Goal: Transaction & Acquisition: Purchase product/service

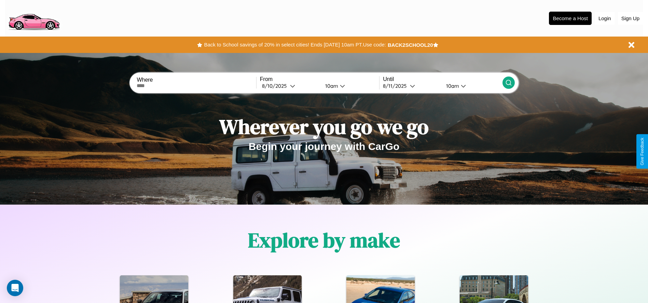
scroll to position [142, 0]
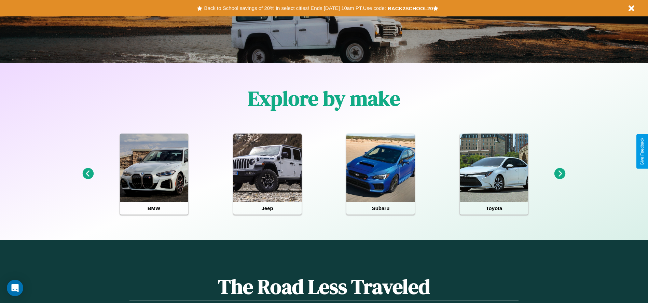
click at [560, 174] on icon at bounding box center [560, 173] width 11 height 11
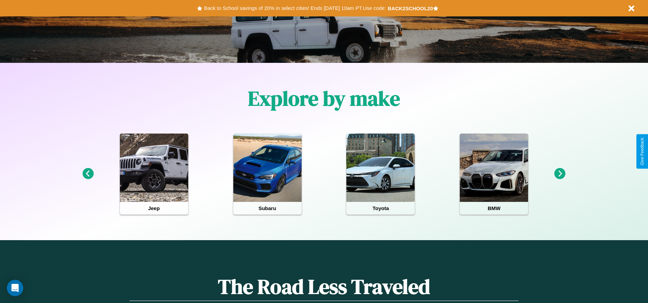
click at [560, 174] on icon at bounding box center [560, 173] width 11 height 11
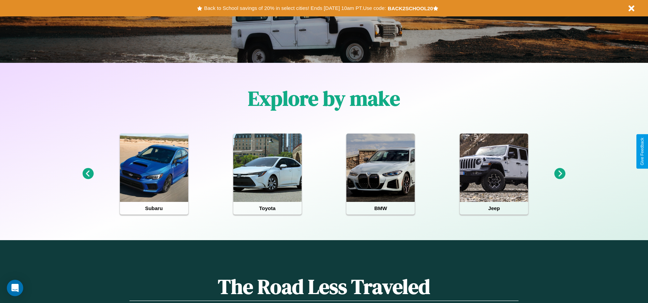
click at [560, 174] on icon at bounding box center [560, 173] width 11 height 11
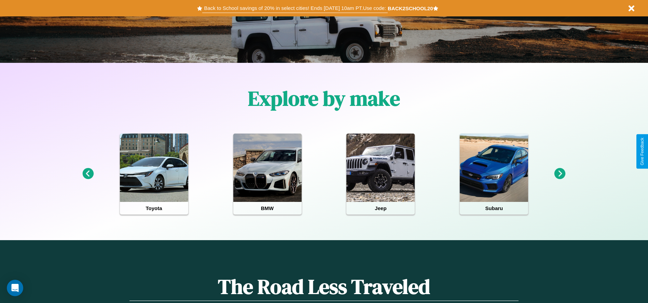
click at [295, 8] on button "Back to School savings of 20% in select cities! Ends 9/1 at 10am PT. Use code:" at bounding box center [294, 8] width 185 height 10
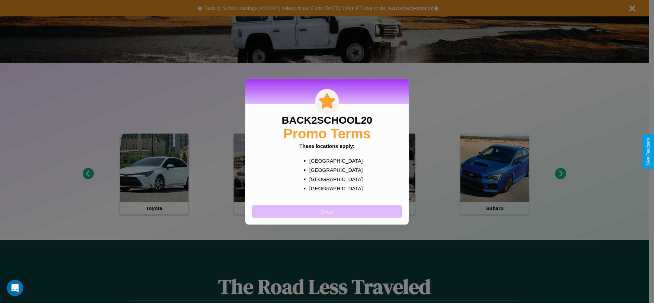
click at [327, 211] on button "Close" at bounding box center [327, 211] width 150 height 13
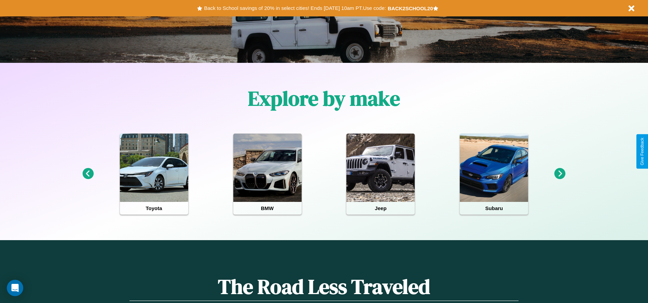
scroll to position [0, 0]
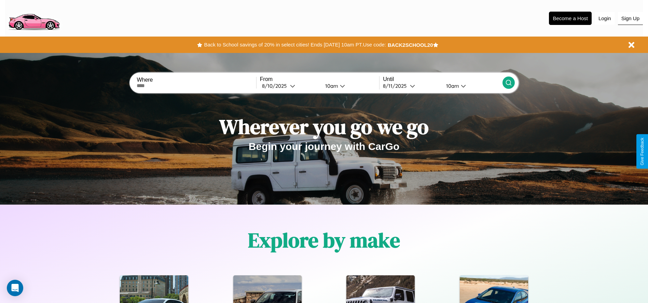
click at [631, 18] on button "Sign Up" at bounding box center [630, 18] width 25 height 13
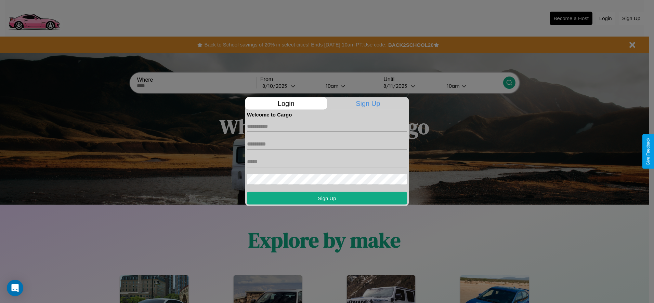
click at [327, 126] on input "text" at bounding box center [327, 126] width 160 height 11
type input "*****"
click at [327, 144] on input "text" at bounding box center [327, 143] width 160 height 11
type input "******"
click at [327, 162] on input "text" at bounding box center [327, 161] width 160 height 11
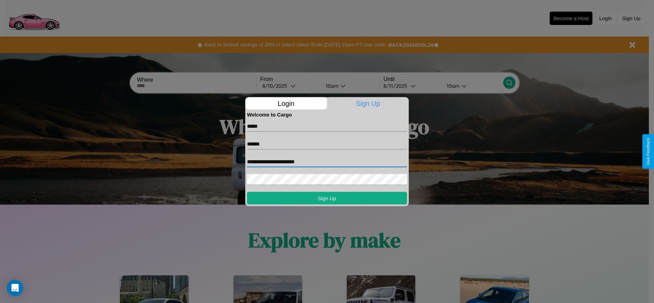
type input "**********"
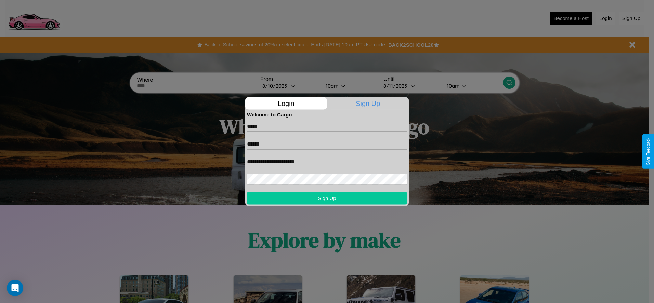
click at [327, 198] on button "Sign Up" at bounding box center [327, 198] width 160 height 13
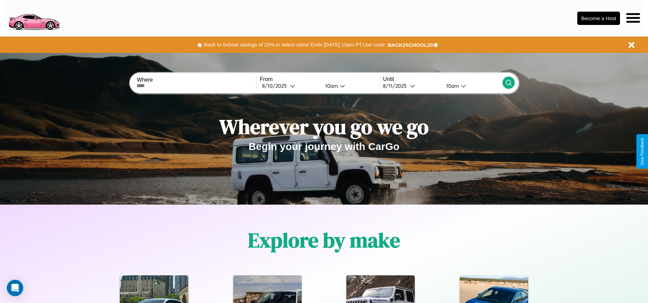
click at [197, 86] on input "text" at bounding box center [196, 85] width 119 height 5
type input "**********"
click at [290, 86] on div "8 / 10 / 2025" at bounding box center [276, 86] width 28 height 6
select select "*"
select select "****"
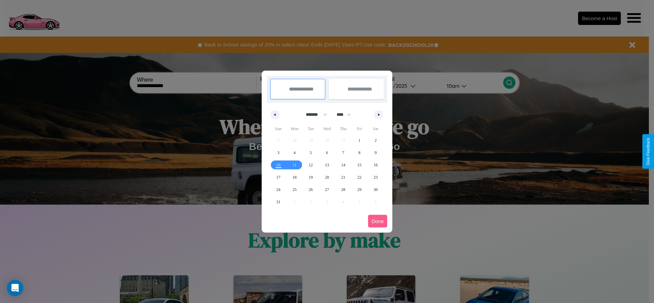
click at [313, 115] on select "******* ******** ***** ***** *** **** **** ****** ********* ******* ******** **…" at bounding box center [314, 114] width 29 height 11
select select "*"
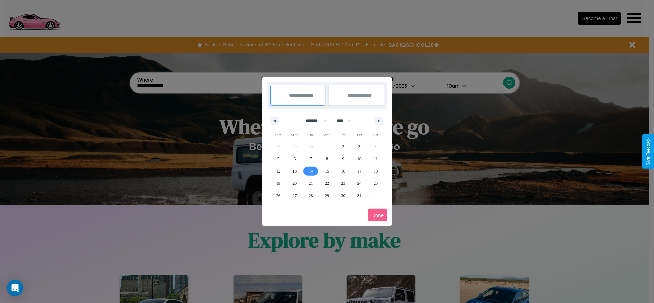
click at [310, 171] on span "14" at bounding box center [311, 171] width 4 height 12
type input "**********"
click at [343, 183] on span "23" at bounding box center [343, 183] width 4 height 12
type input "**********"
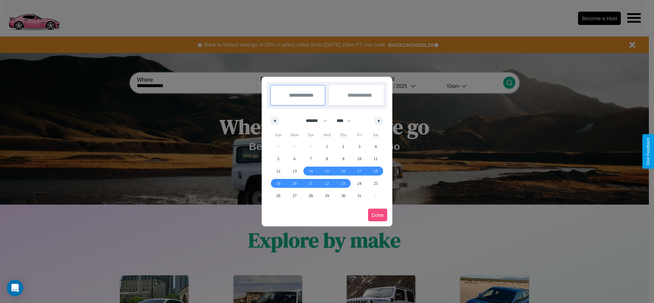
click at [377, 215] on button "Done" at bounding box center [377, 215] width 19 height 13
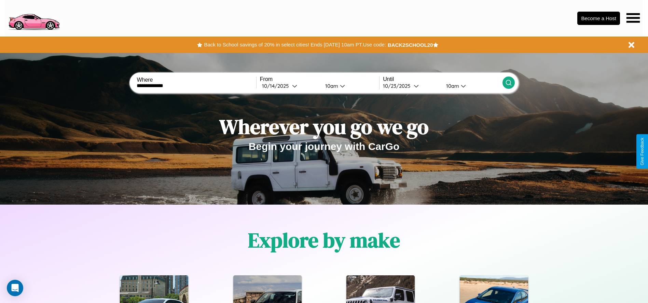
click at [509, 83] on icon at bounding box center [509, 82] width 7 height 7
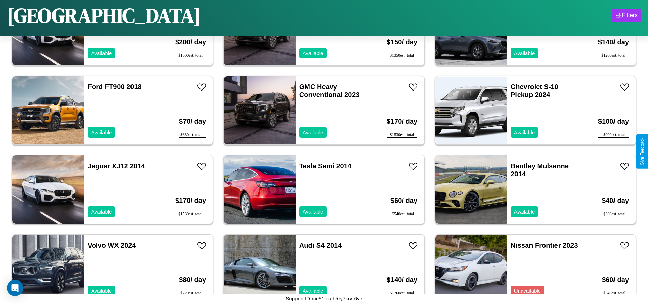
scroll to position [790, 0]
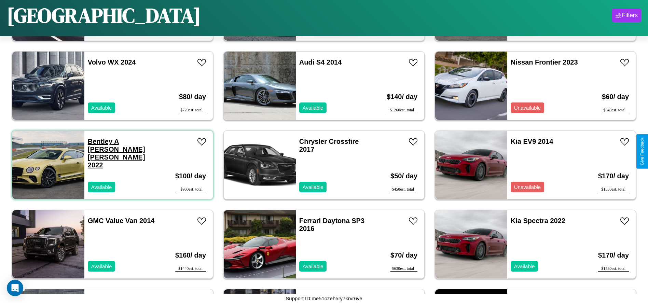
click at [99, 142] on link "Bentley A Smith GT Bentley 2022" at bounding box center [116, 153] width 57 height 31
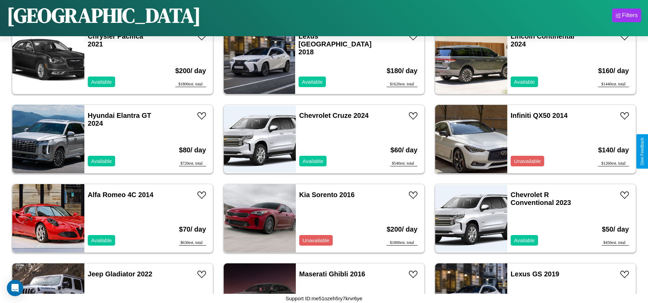
scroll to position [156, 0]
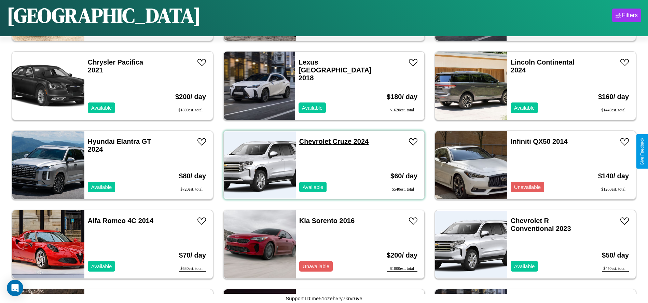
click at [312, 142] on link "Chevrolet Cruze 2024" at bounding box center [333, 142] width 69 height 8
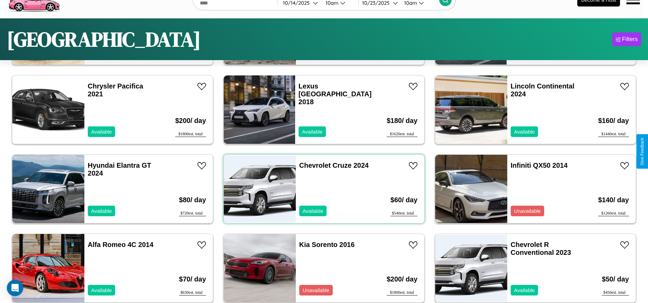
scroll to position [0, 0]
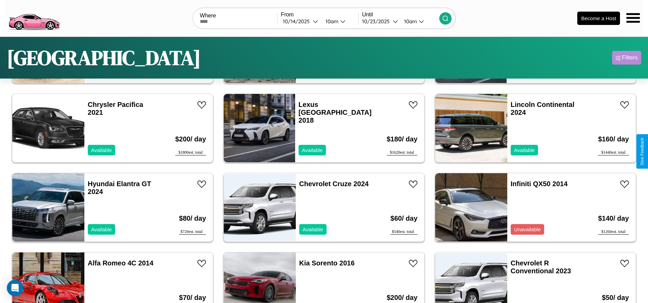
click at [627, 58] on div "Filters" at bounding box center [630, 57] width 16 height 7
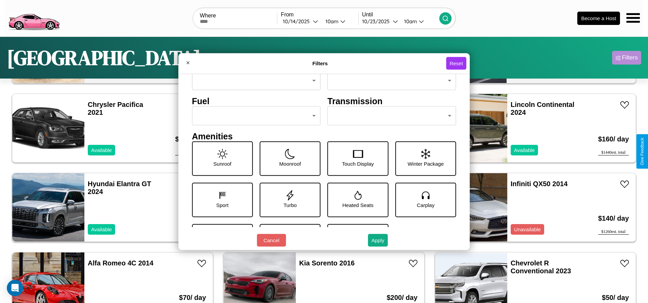
scroll to position [95, 0]
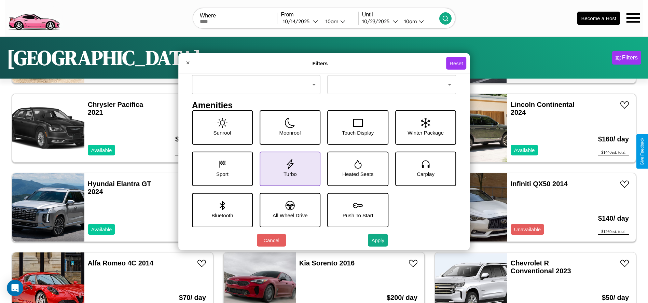
click at [288, 169] on icon at bounding box center [290, 164] width 10 height 10
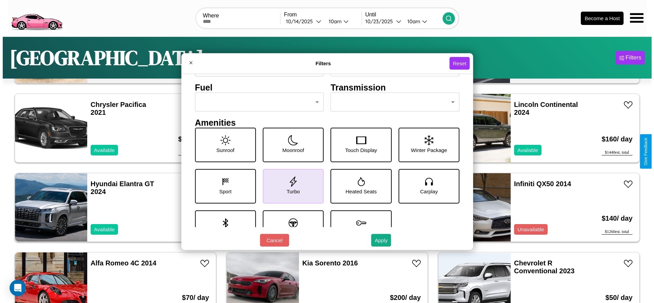
scroll to position [0, 0]
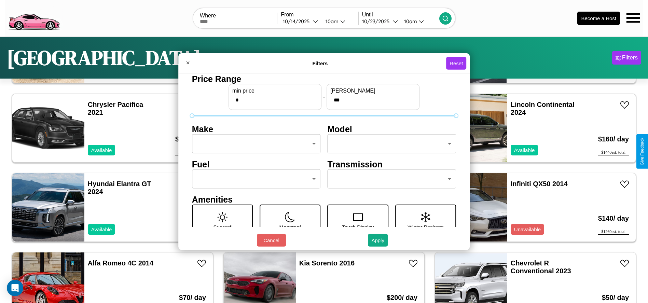
click at [254, 144] on body "CarGo Where From 10 / 14 / 2025 10am Until 10 / 23 / 2025 10am Become a Host Sa…" at bounding box center [324, 173] width 648 height 346
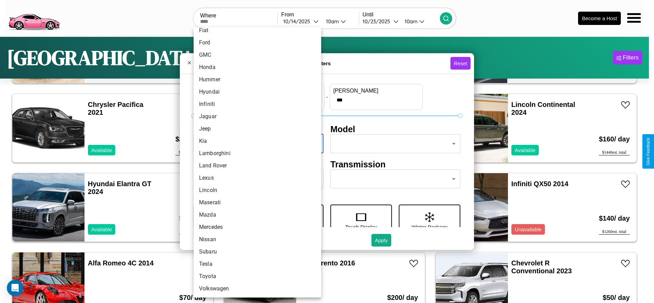
scroll to position [169, 0]
click at [255, 162] on li "Land Rover" at bounding box center [256, 162] width 127 height 12
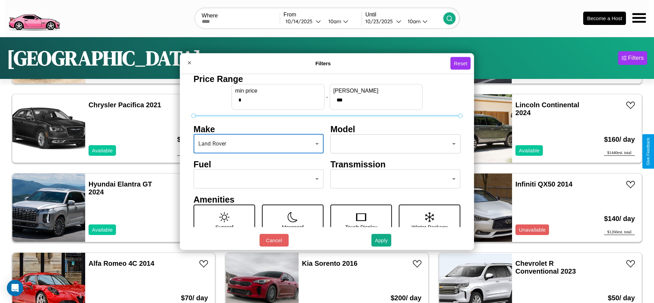
type input "**********"
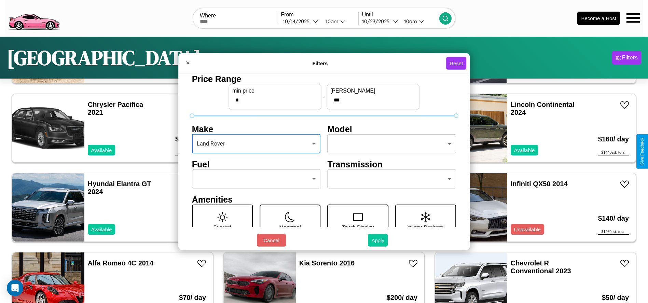
click at [378, 240] on button "Apply" at bounding box center [378, 240] width 20 height 13
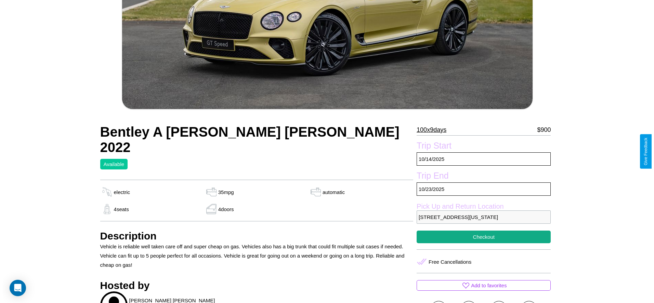
scroll to position [141, 0]
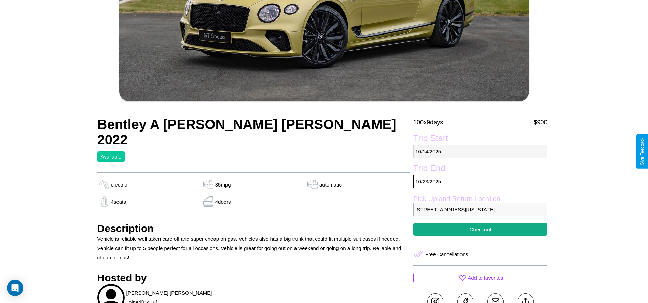
click at [481, 151] on p "[DATE]" at bounding box center [481, 151] width 134 height 13
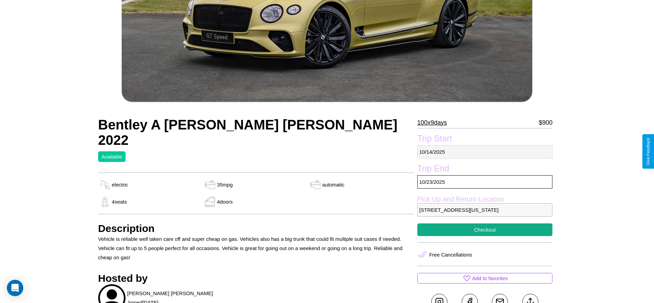
select select "*"
select select "****"
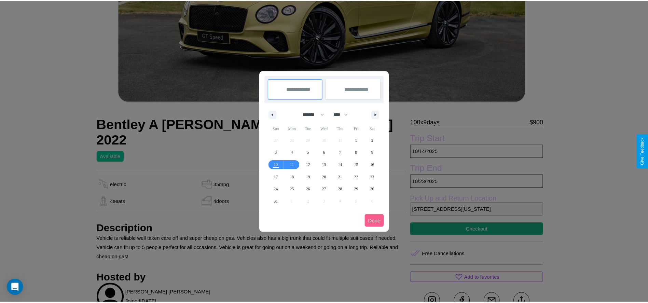
scroll to position [0, 0]
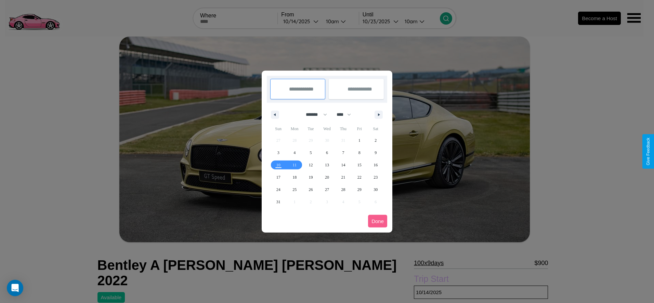
click at [301, 21] on div at bounding box center [327, 151] width 654 height 303
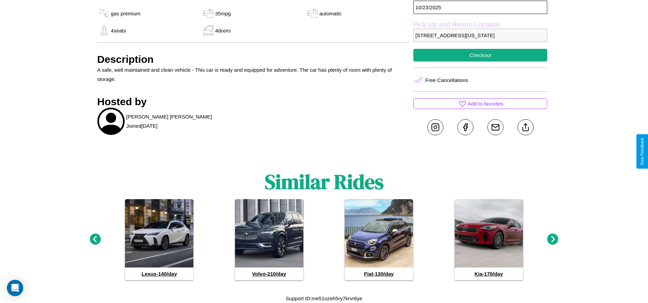
scroll to position [318, 0]
click at [553, 240] on icon at bounding box center [553, 239] width 11 height 11
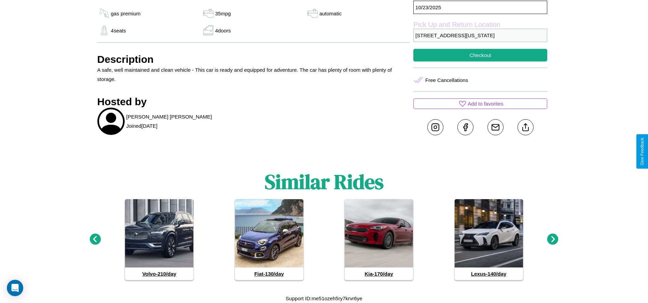
click at [95, 240] on icon at bounding box center [95, 239] width 11 height 11
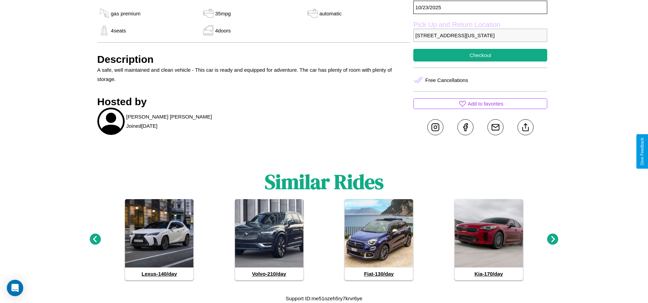
click at [553, 240] on icon at bounding box center [553, 239] width 11 height 11
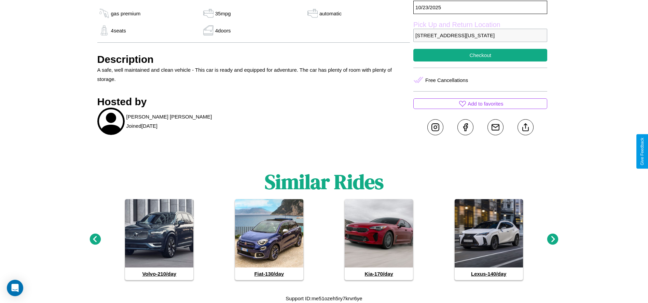
click at [553, 240] on icon at bounding box center [553, 239] width 11 height 11
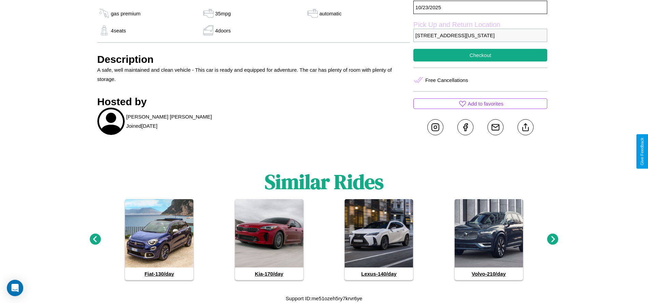
click at [553, 240] on icon at bounding box center [553, 239] width 11 height 11
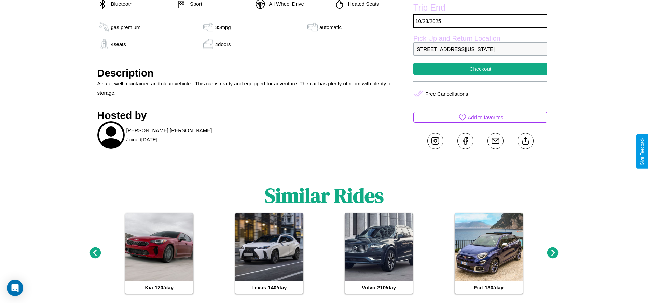
scroll to position [294, 0]
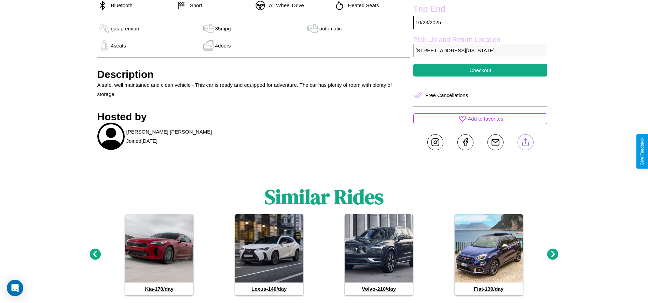
click at [526, 144] on line at bounding box center [526, 141] width 0 height 5
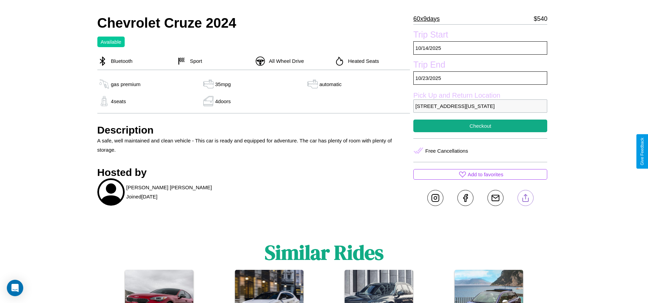
scroll to position [270, 0]
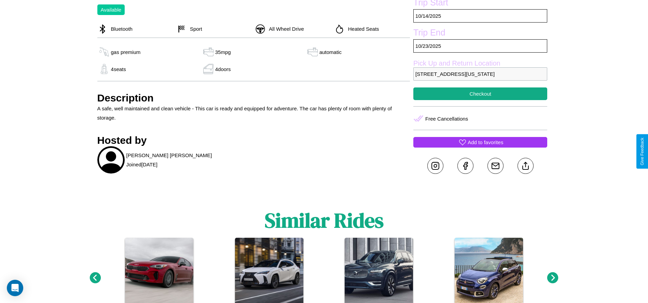
click at [481, 147] on p "Add to favorites" at bounding box center [486, 142] width 36 height 9
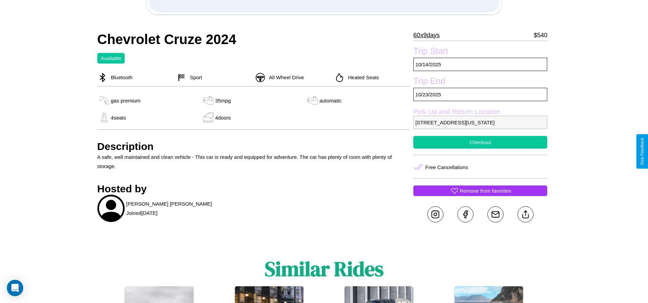
click at [481, 149] on button "Checkout" at bounding box center [481, 142] width 134 height 13
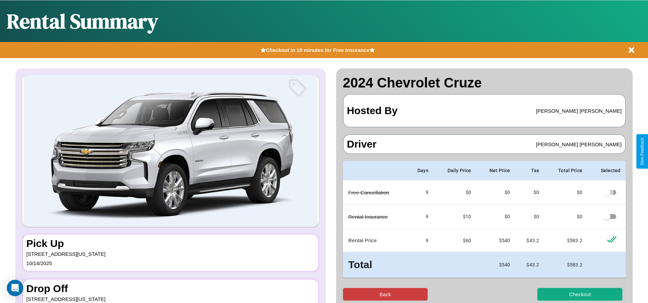
click at [385, 294] on button "Back" at bounding box center [385, 294] width 85 height 13
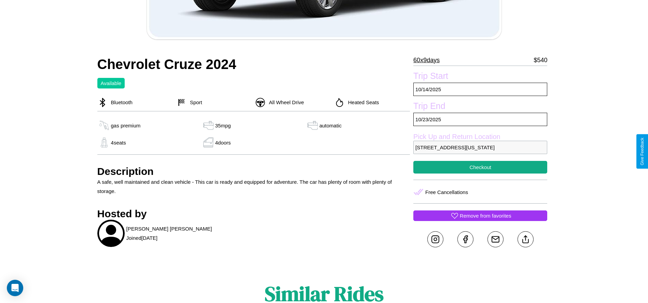
scroll to position [197, 0]
